Goal: Information Seeking & Learning: Stay updated

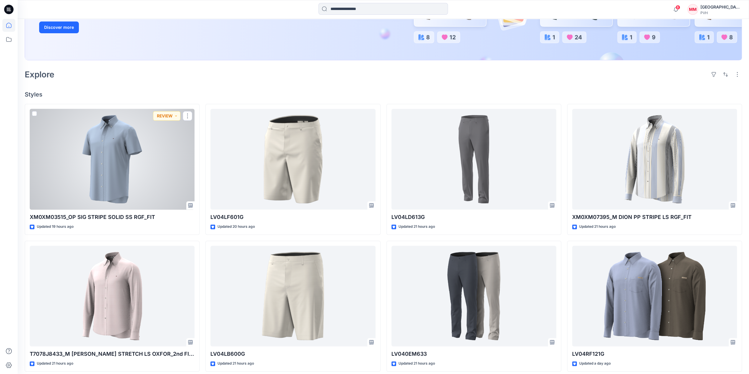
scroll to position [59, 0]
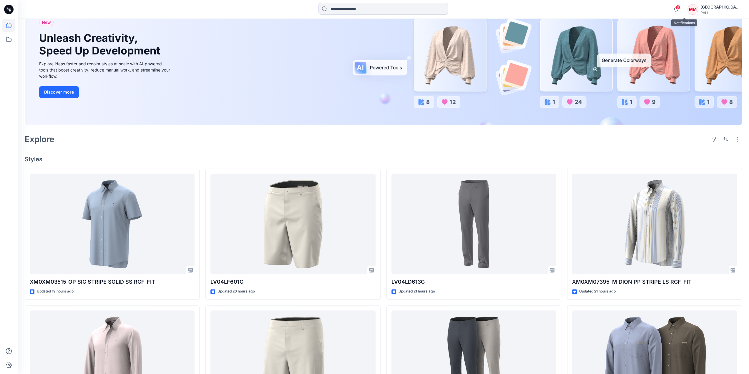
click at [680, 7] on span "8" at bounding box center [678, 7] width 5 height 5
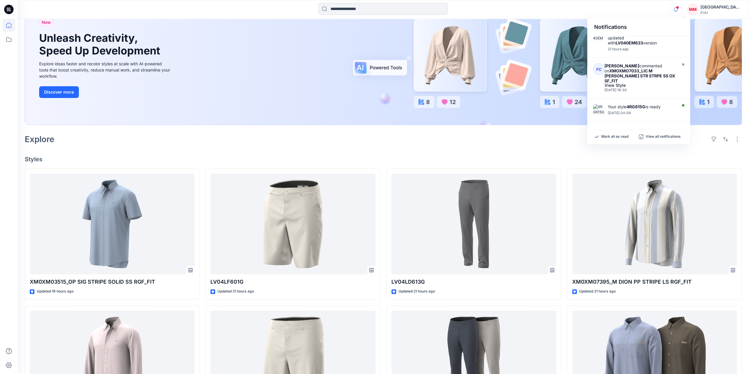
scroll to position [251, 0]
click at [568, 6] on div "Notifications Your style XM0XM03515_OP SIG STRIPE SOLID SS RGF_FIT is ready 19 …" at bounding box center [383, 9] width 731 height 13
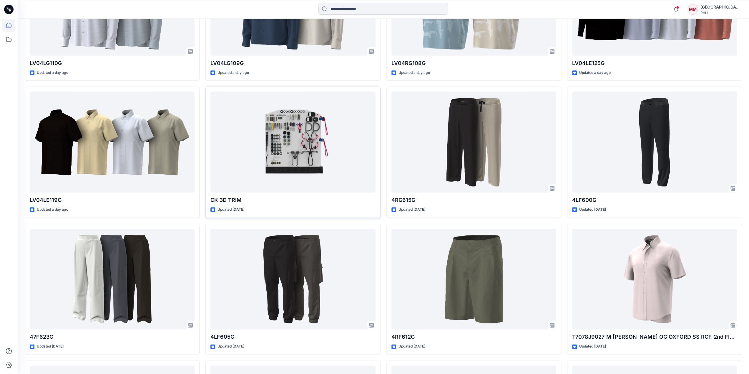
scroll to position [667, 0]
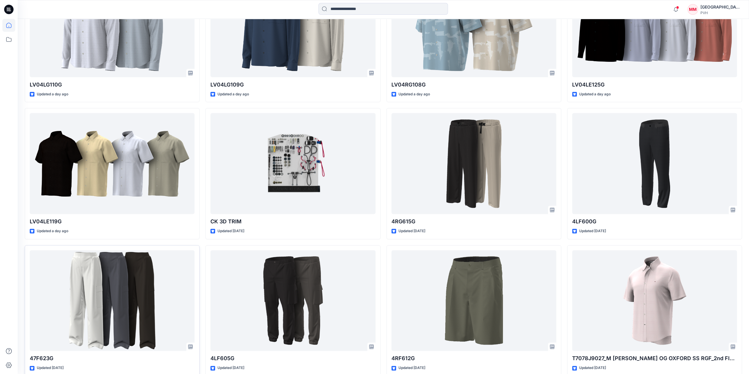
drag, startPoint x: 6, startPoint y: 206, endPoint x: 74, endPoint y: 245, distance: 78.2
click at [51, 234] on div "Notifications Your style XM0XM03515_OP SIG STRIPE SOLID SS RGF_FIT is ready 19 …" at bounding box center [374, 74] width 749 height 1483
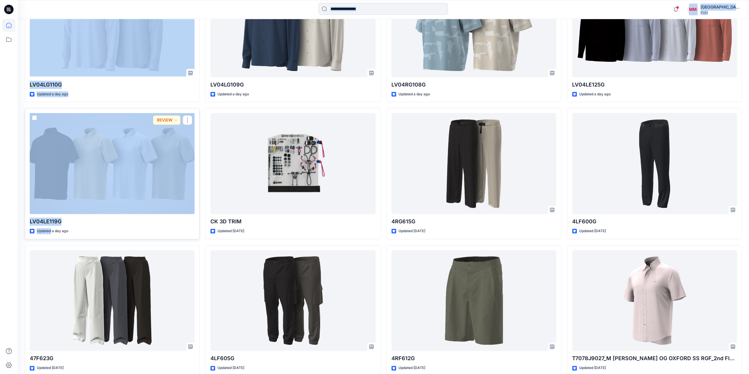
click at [134, 223] on p "LV04LE119G" at bounding box center [112, 222] width 165 height 8
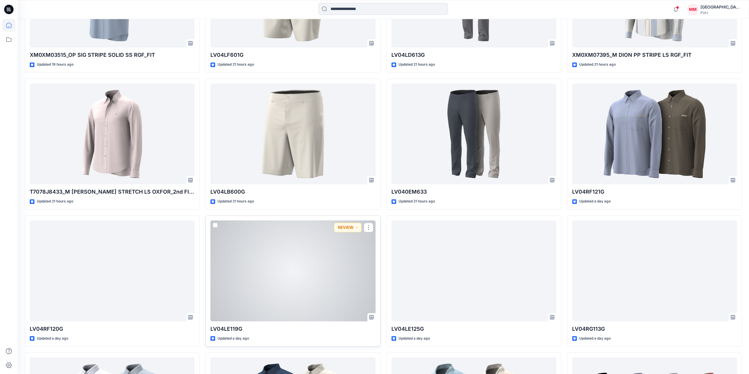
scroll to position [284, 0]
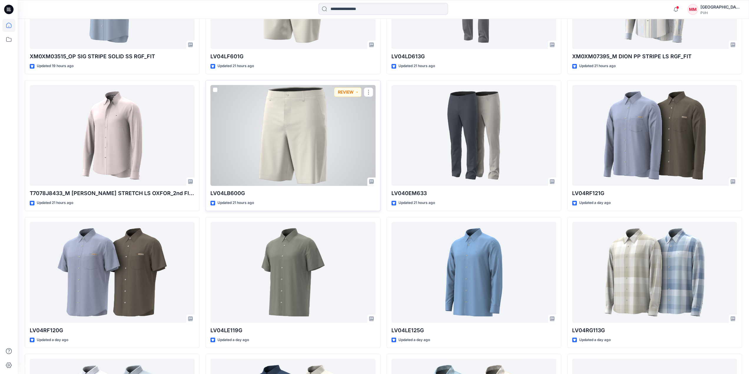
click at [208, 198] on div "LV04LB600G Updated 21 hours ago REVIEW" at bounding box center [293, 145] width 175 height 131
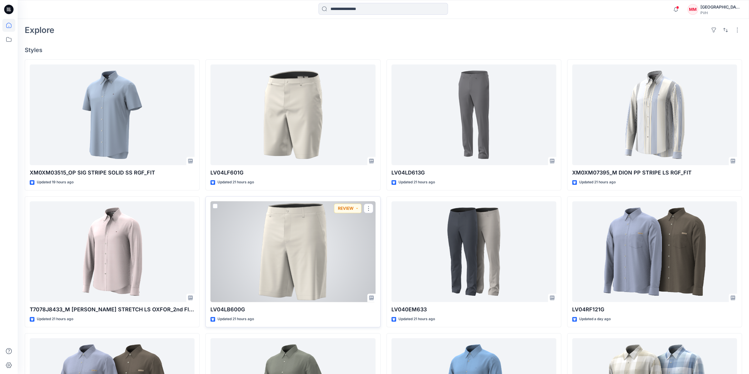
scroll to position [167, 0]
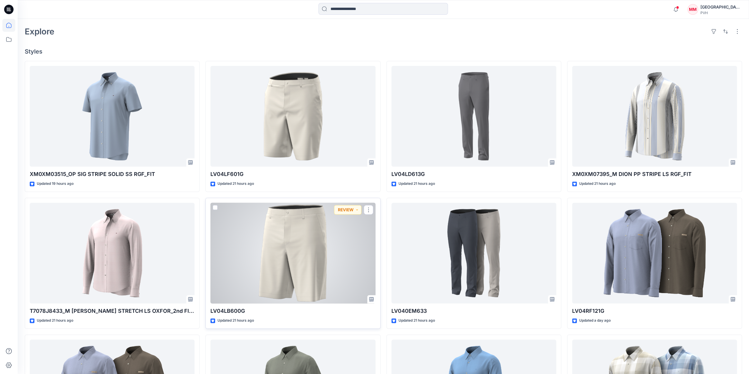
click at [208, 198] on div "LV04LB600G Updated 21 hours ago REVIEW" at bounding box center [293, 263] width 175 height 131
click at [206, 200] on div "LV04LB600G Updated 21 hours ago REVIEW" at bounding box center [293, 263] width 175 height 131
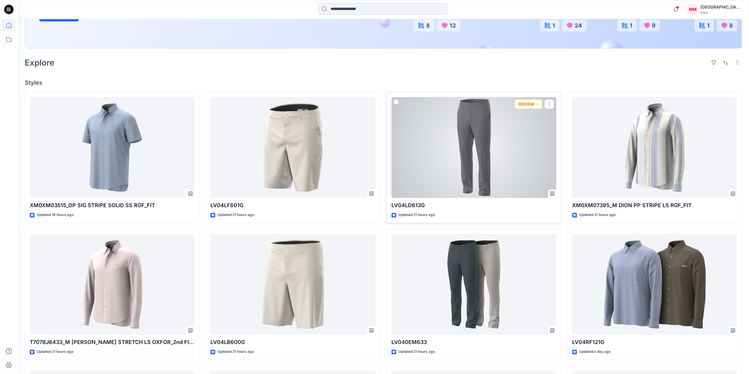
scroll to position [78, 0]
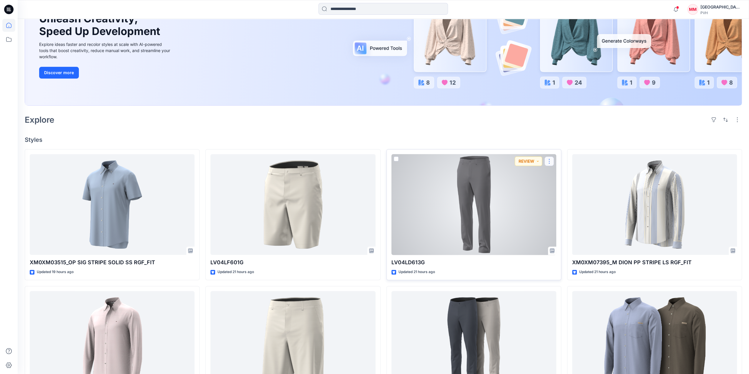
click at [549, 159] on button "button" at bounding box center [549, 161] width 9 height 9
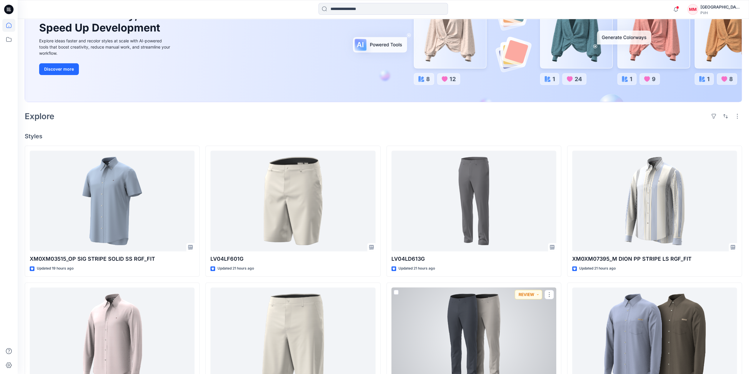
scroll to position [77, 0]
